Goal: Find specific page/section: Find specific page/section

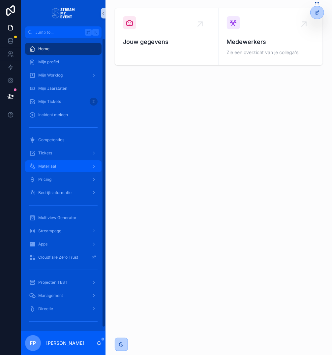
click at [58, 166] on div "Materiaal" at bounding box center [63, 166] width 69 height 11
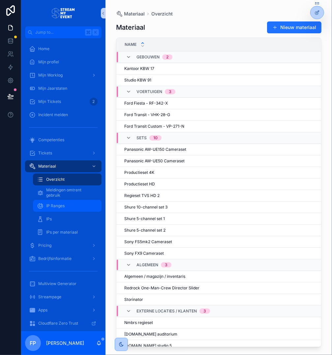
click at [57, 207] on span "IP Ranges" at bounding box center [55, 205] width 18 height 5
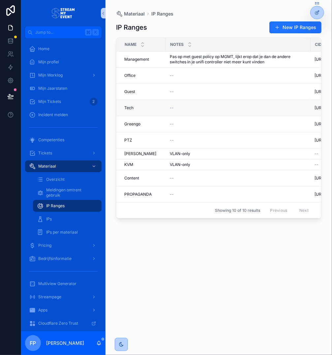
click at [202, 106] on div "--" at bounding box center [238, 107] width 137 height 5
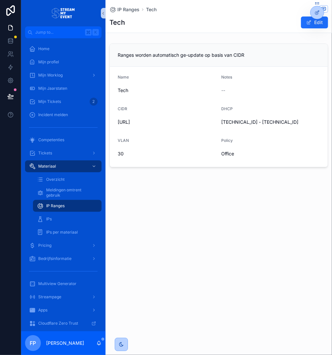
click at [155, 140] on div "VLAN" at bounding box center [167, 142] width 99 height 8
click at [150, 121] on span "[URL]" at bounding box center [167, 122] width 99 height 7
click at [141, 80] on div "Name" at bounding box center [167, 78] width 99 height 8
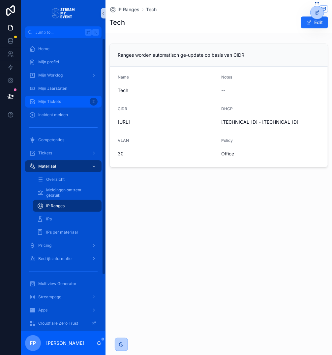
click at [65, 104] on div "Mijn Tickets 2" at bounding box center [63, 101] width 69 height 11
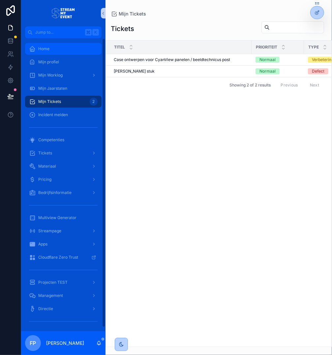
click at [70, 50] on div "Home" at bounding box center [63, 49] width 69 height 11
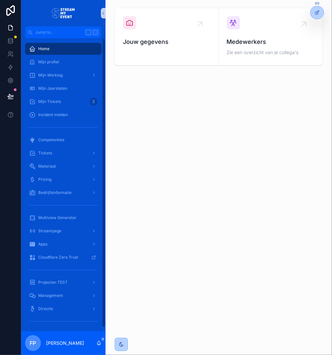
click at [152, 91] on div "Jouw gegevens Medewerkers Zie een overzicht van je collega's" at bounding box center [218, 55] width 226 height 110
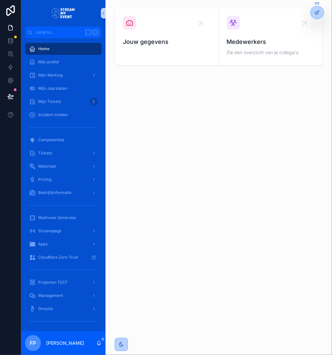
click at [141, 105] on div "Jouw gegevens Medewerkers Zie een overzicht van je collega's" at bounding box center [218, 55] width 226 height 110
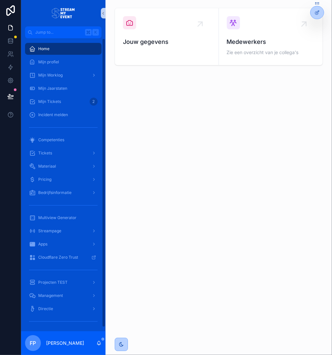
click at [218, 189] on div "Jouw gegevens Medewerkers Zie een overzicht van je collega's" at bounding box center [218, 177] width 226 height 355
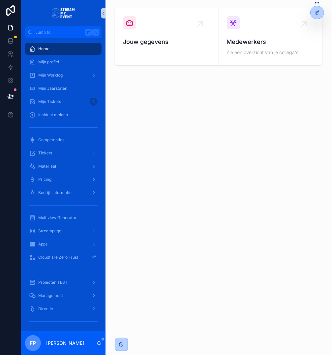
click at [151, 133] on div "Jouw gegevens Medewerkers Zie een overzicht van je collega's" at bounding box center [218, 177] width 226 height 355
click at [156, 148] on div "Jouw gegevens Medewerkers Zie een overzicht van je collega's" at bounding box center [218, 177] width 226 height 355
